Goal: Information Seeking & Learning: Learn about a topic

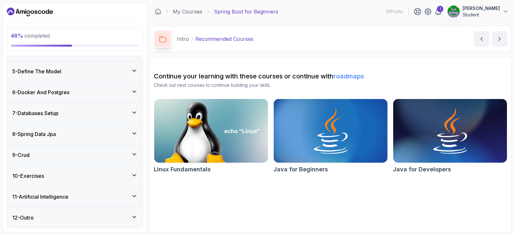
click at [76, 131] on div "8 - Spring Data Jpa" at bounding box center [74, 134] width 125 height 8
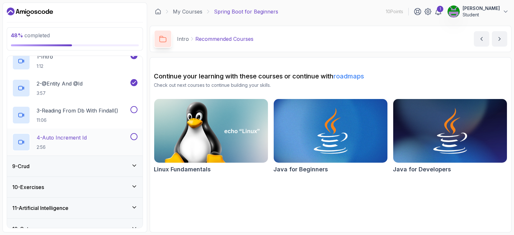
scroll to position [143, 0]
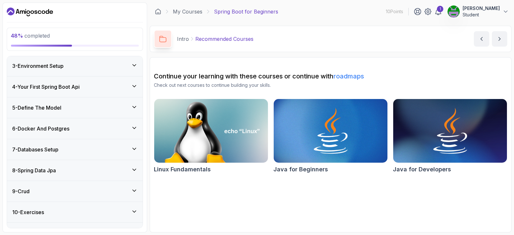
click at [86, 117] on div "5 - Define The Model" at bounding box center [75, 107] width 136 height 21
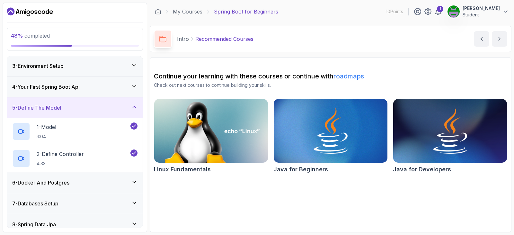
click at [85, 178] on div "6 - Docker And Postgres" at bounding box center [75, 182] width 136 height 21
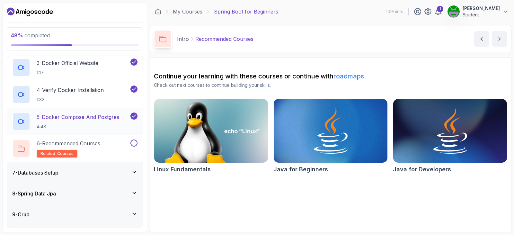
scroll to position [203, 0]
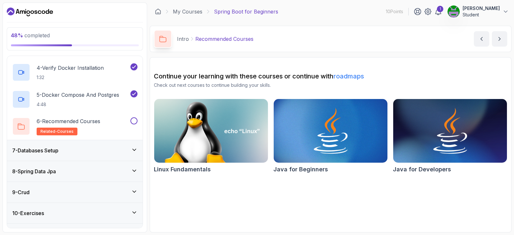
click at [88, 153] on div "7 - Databases Setup" at bounding box center [74, 151] width 125 height 8
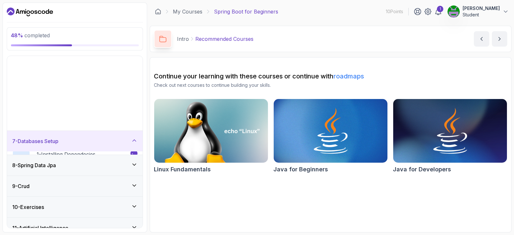
scroll to position [79, 0]
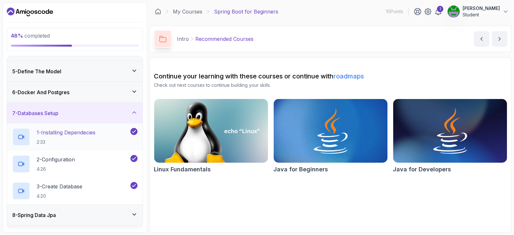
click at [95, 135] on p "1 - Installing Dependecies" at bounding box center [66, 133] width 59 height 8
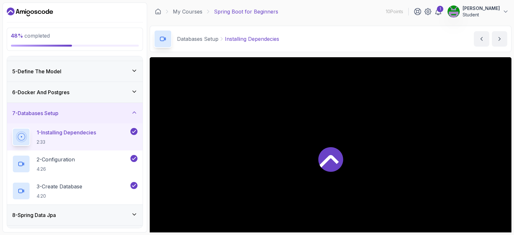
click at [106, 94] on div "6 - Docker And Postgres" at bounding box center [74, 92] width 125 height 8
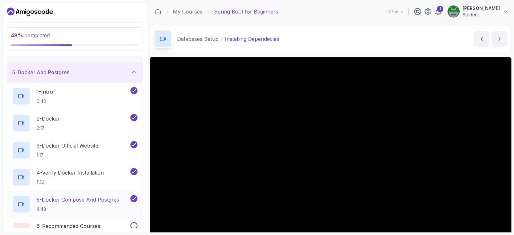
scroll to position [111, 0]
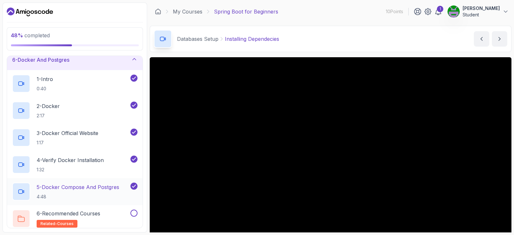
click at [92, 180] on div "5 - Docker Compose And Postgres 4:48" at bounding box center [75, 191] width 136 height 27
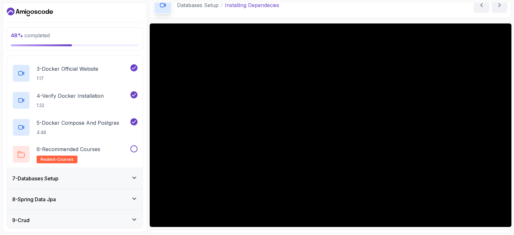
scroll to position [64, 0]
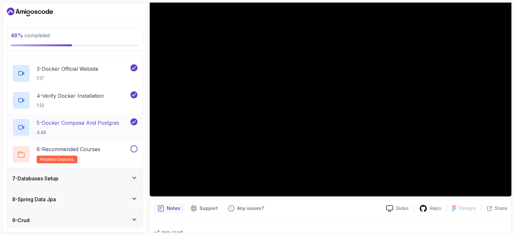
click at [94, 124] on p "5 - Docker Compose And Postgres" at bounding box center [78, 123] width 83 height 8
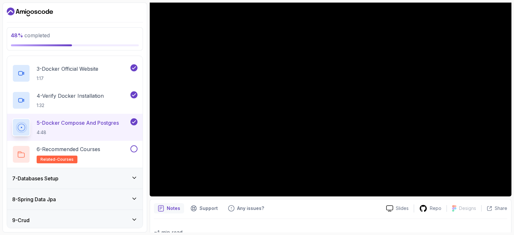
click at [88, 184] on div "7 - Databases Setup" at bounding box center [75, 178] width 136 height 21
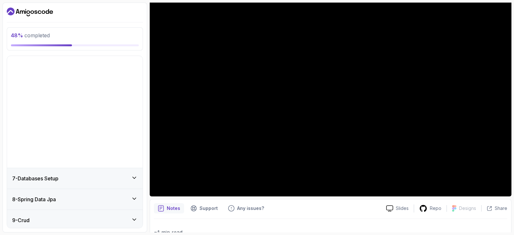
scroll to position [79, 0]
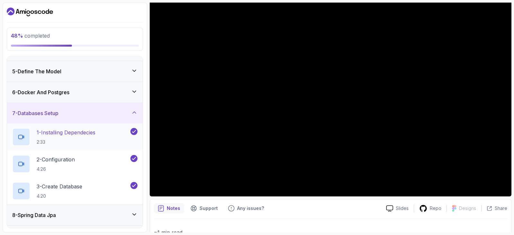
click at [77, 137] on h2 "1 - Installing Dependecies 2:33" at bounding box center [66, 137] width 59 height 17
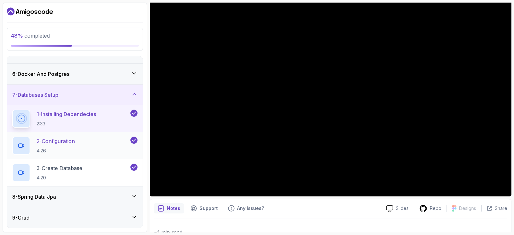
scroll to position [111, 0]
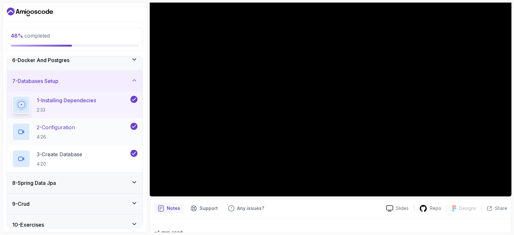
click at [71, 127] on p "2 - Configuration" at bounding box center [56, 127] width 38 height 8
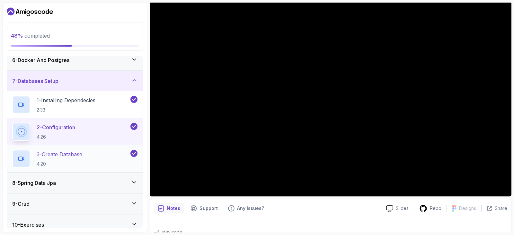
click at [78, 160] on h2 "3 - Create Database 4:20" at bounding box center [60, 158] width 46 height 17
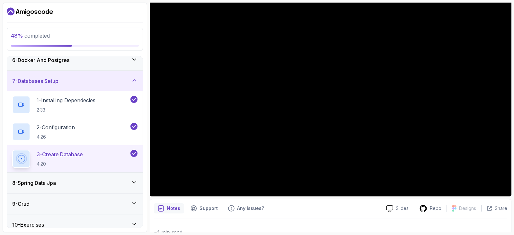
drag, startPoint x: 79, startPoint y: 179, endPoint x: 83, endPoint y: 178, distance: 3.7
click at [80, 179] on div "8 - Spring Data Jpa" at bounding box center [74, 183] width 125 height 8
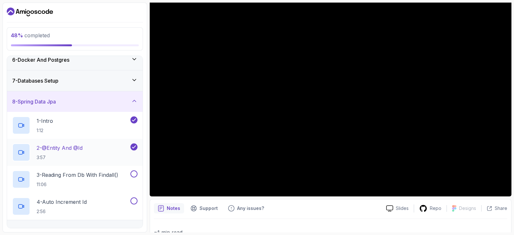
click at [108, 148] on div "2 - @Entity And @Id 3:57" at bounding box center [70, 152] width 117 height 18
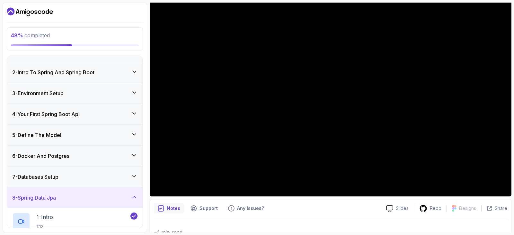
scroll to position [14, 0]
click at [69, 176] on div "7 - Databases Setup" at bounding box center [74, 177] width 125 height 8
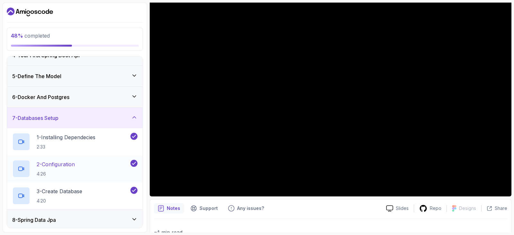
scroll to position [79, 0]
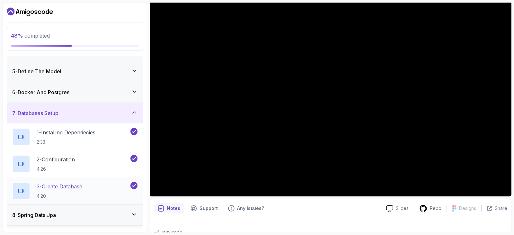
click at [105, 184] on div "3 - Create Database 4:20" at bounding box center [70, 191] width 117 height 18
